Goal: Find specific page/section: Find specific page/section

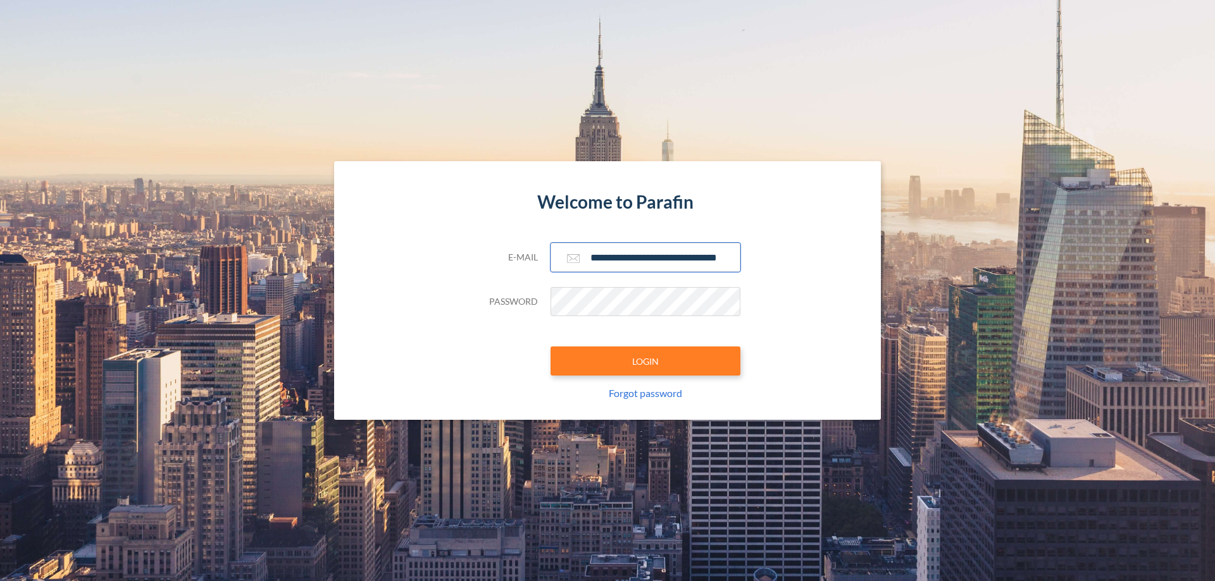
type input "**********"
click at [645, 361] on button "LOGIN" at bounding box center [645, 361] width 190 height 29
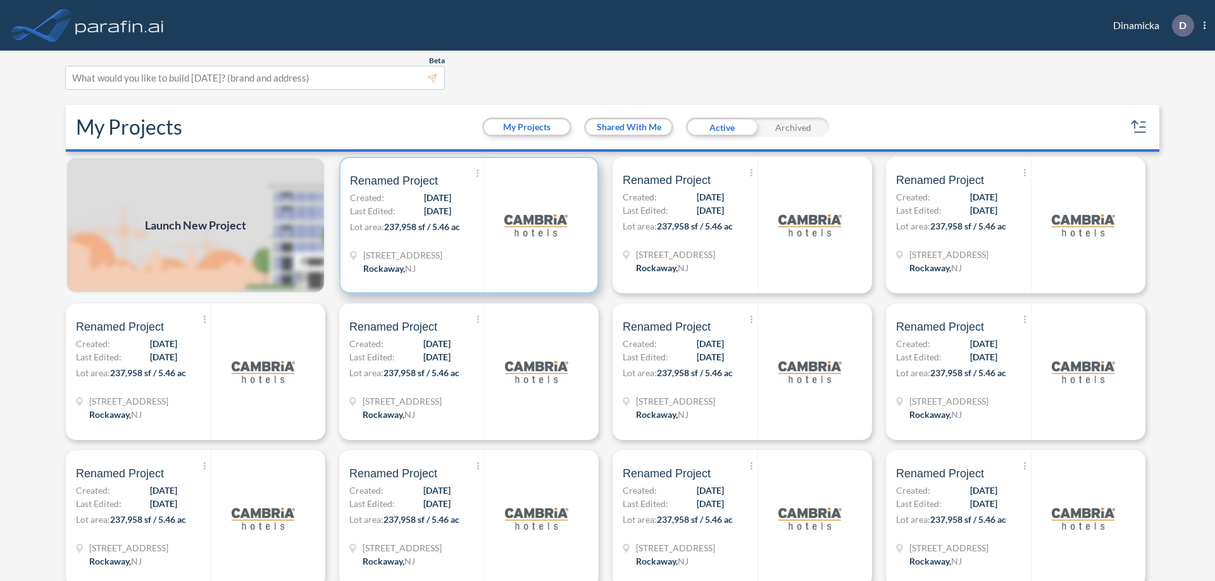
scroll to position [3, 0]
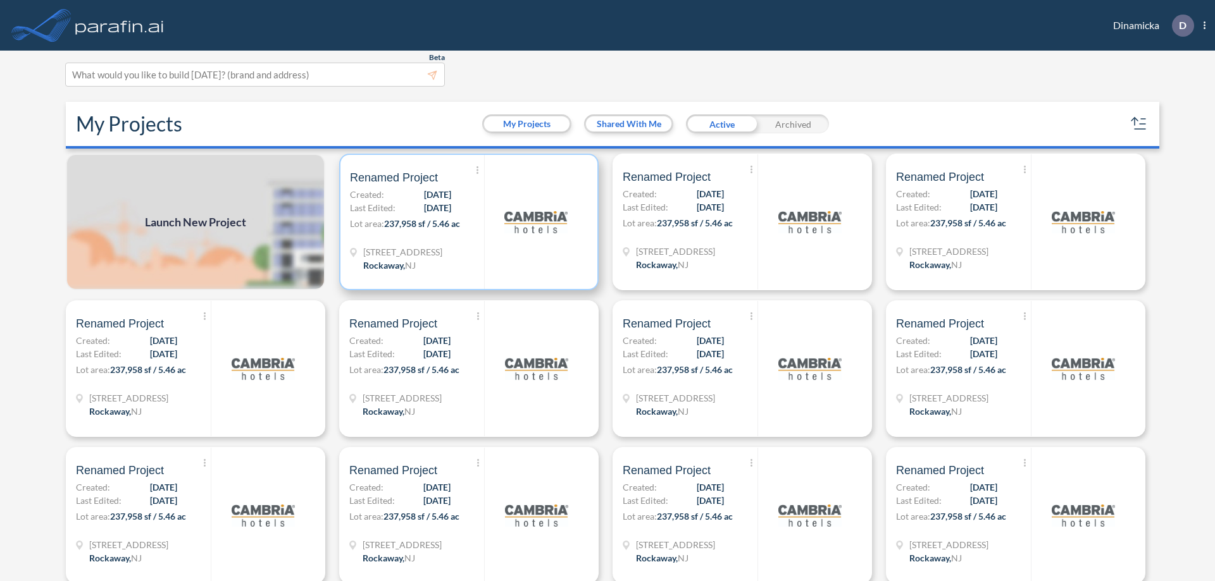
click at [466, 222] on p "Lot area: 237,958 sf / 5.46 ac" at bounding box center [417, 226] width 134 height 18
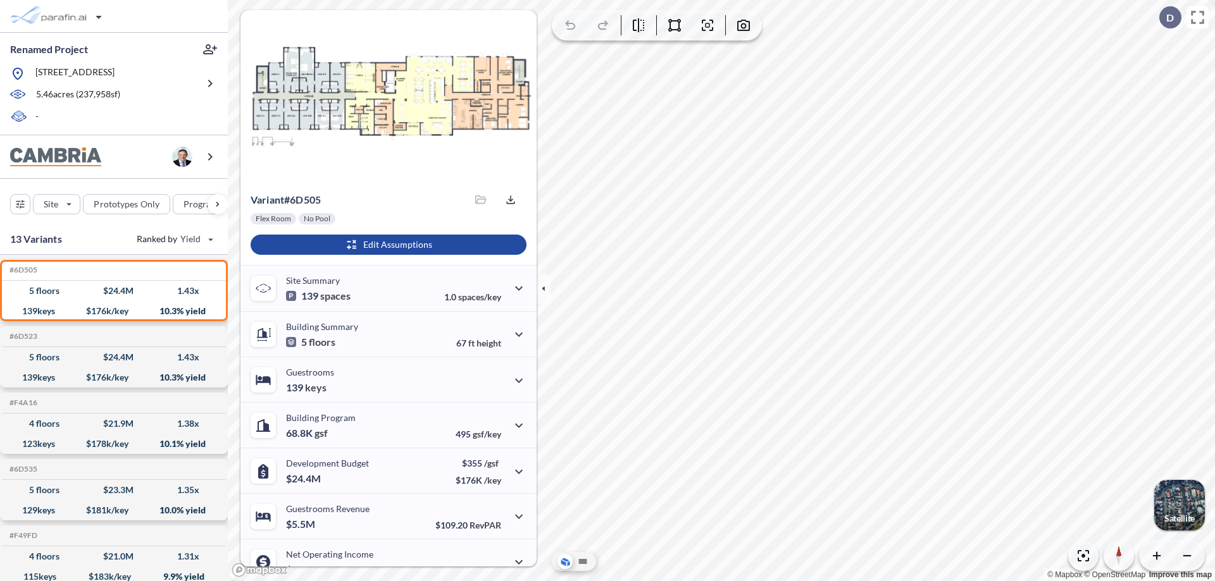
scroll to position [64, 0]
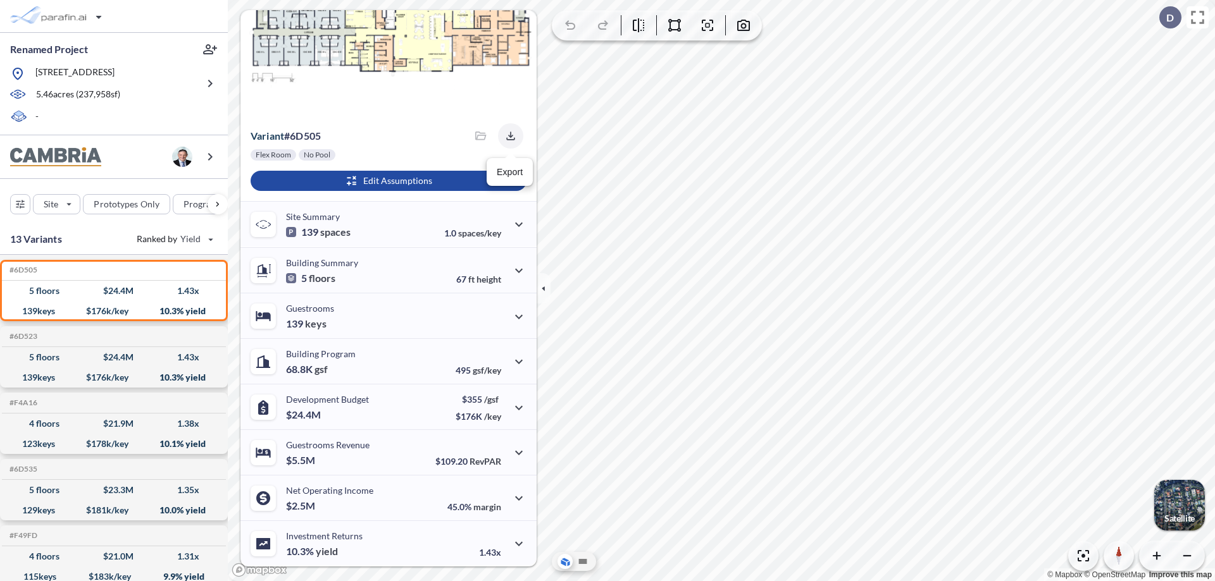
click at [507, 136] on icon "button" at bounding box center [510, 136] width 8 height 8
